Goal: Task Accomplishment & Management: Complete application form

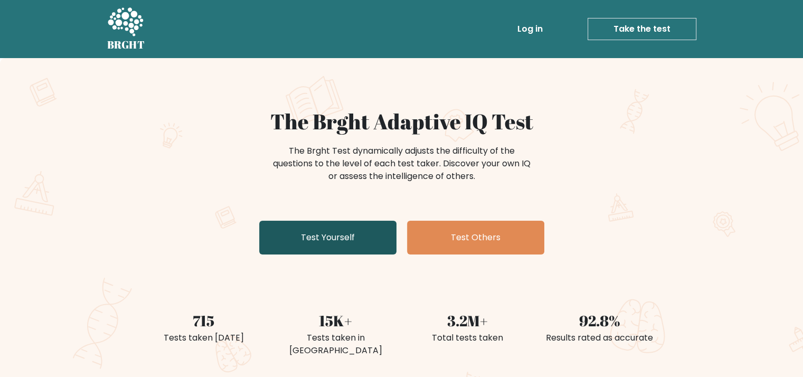
click at [368, 242] on link "Test Yourself" at bounding box center [327, 238] width 137 height 34
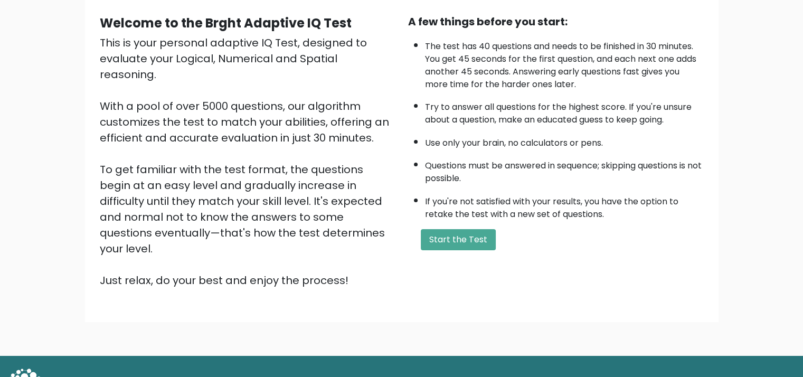
scroll to position [107, 0]
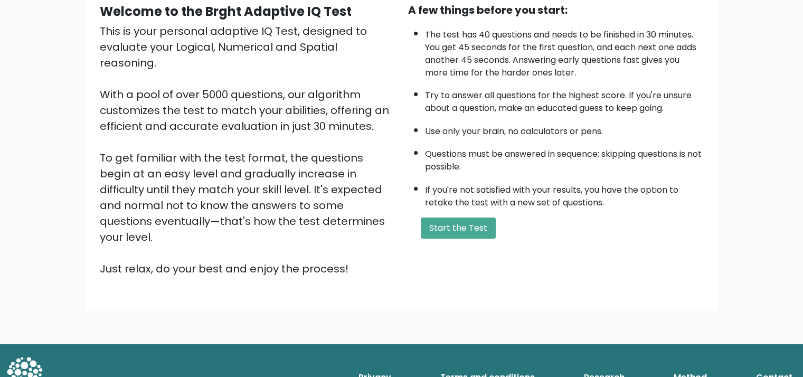
click at [456, 238] on div "A few things before you start: The test has 40 questions and needs to be finish…" at bounding box center [556, 139] width 308 height 275
click at [457, 229] on button "Start the Test" at bounding box center [458, 228] width 75 height 21
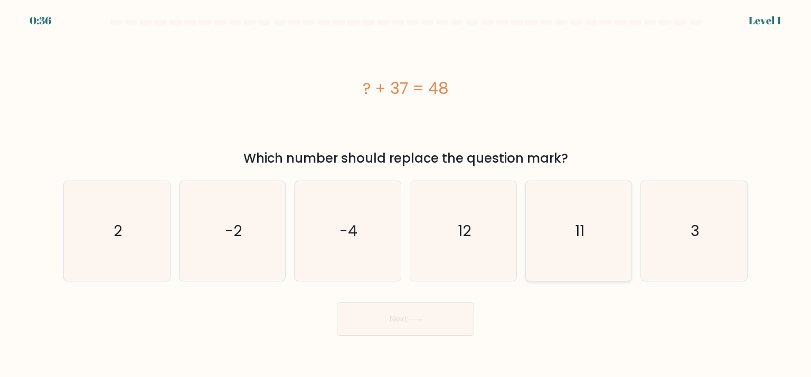
click at [586, 211] on icon "11" at bounding box center [578, 230] width 99 height 99
click at [406, 194] on input "e. 11" at bounding box center [406, 191] width 1 height 5
radio input "true"
click at [440, 321] on button "Next" at bounding box center [405, 319] width 137 height 34
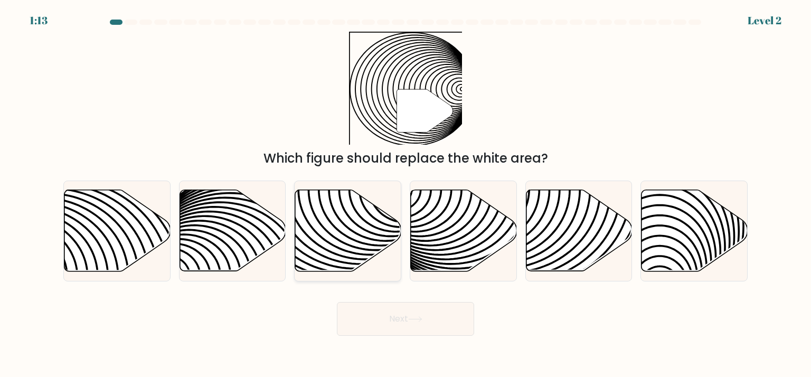
click at [366, 208] on icon at bounding box center [314, 190] width 214 height 214
click at [406, 194] on input "c." at bounding box center [406, 191] width 1 height 5
radio input "true"
click at [403, 324] on button "Next" at bounding box center [405, 319] width 137 height 34
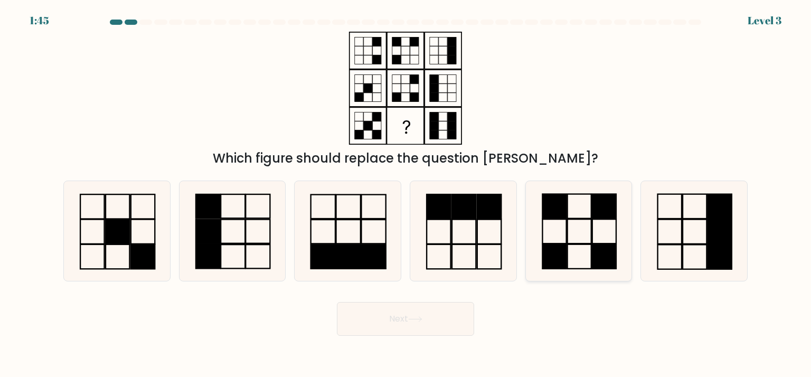
click at [562, 272] on icon at bounding box center [578, 230] width 99 height 99
click at [406, 194] on input "e." at bounding box center [406, 191] width 1 height 5
radio input "true"
click at [465, 319] on button "Next" at bounding box center [405, 319] width 137 height 34
